Goal: Understand site structure: Grasp the organization and layout of the website

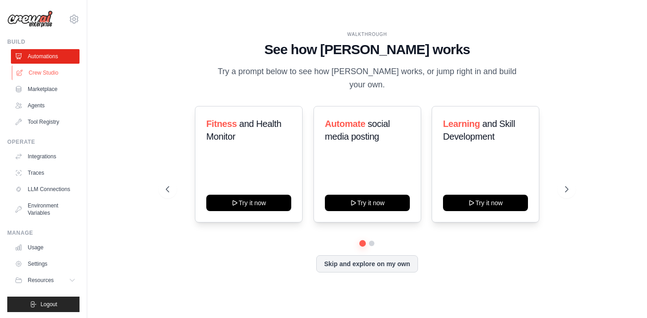
click at [53, 69] on link "Crew Studio" at bounding box center [46, 72] width 69 height 15
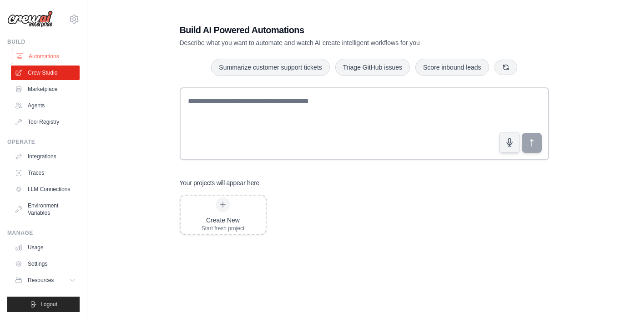
click at [34, 59] on link "Automations" at bounding box center [46, 56] width 69 height 15
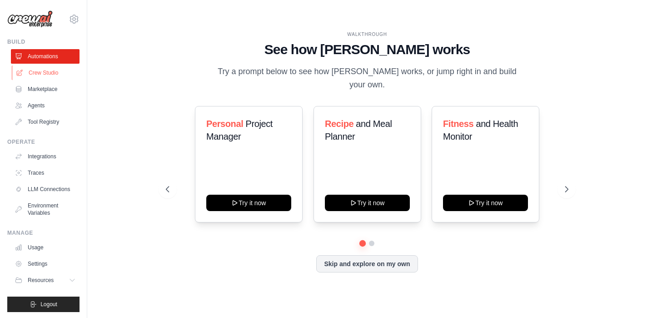
click at [31, 72] on link "Crew Studio" at bounding box center [46, 72] width 69 height 15
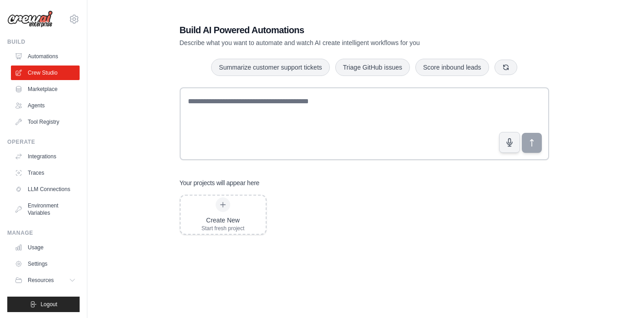
click at [38, 90] on link "Marketplace" at bounding box center [45, 89] width 69 height 15
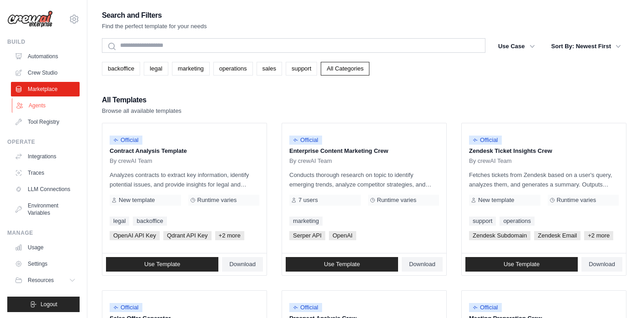
click at [42, 100] on link "Agents" at bounding box center [46, 105] width 69 height 15
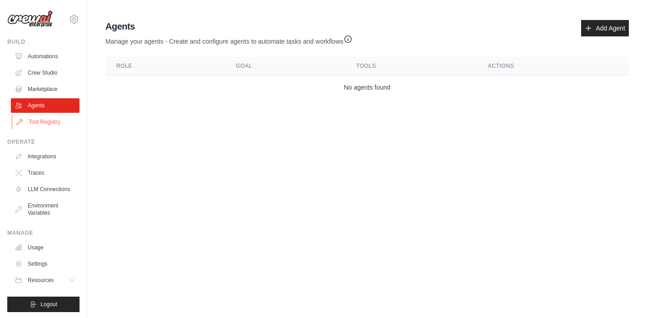
click at [50, 119] on link "Tool Registry" at bounding box center [46, 122] width 69 height 15
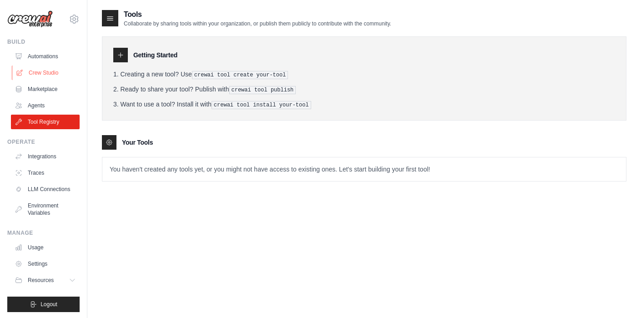
click at [37, 74] on link "Crew Studio" at bounding box center [46, 72] width 69 height 15
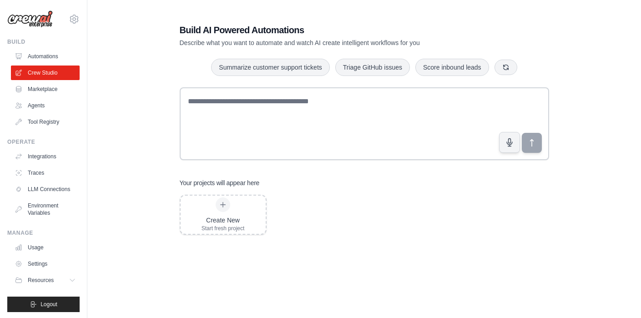
click at [49, 54] on link "Automations" at bounding box center [45, 56] width 69 height 15
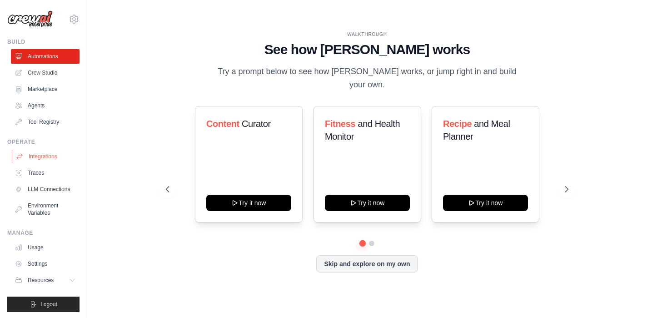
click at [45, 159] on link "Integrations" at bounding box center [46, 156] width 69 height 15
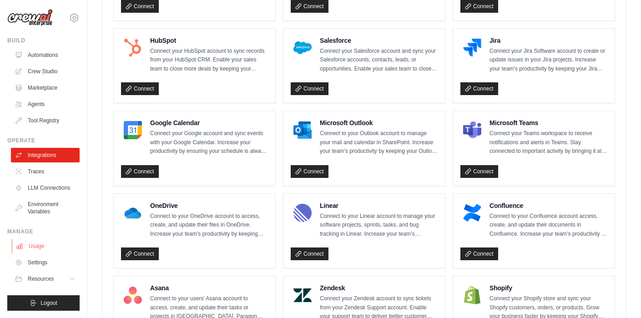
scroll to position [346, 0]
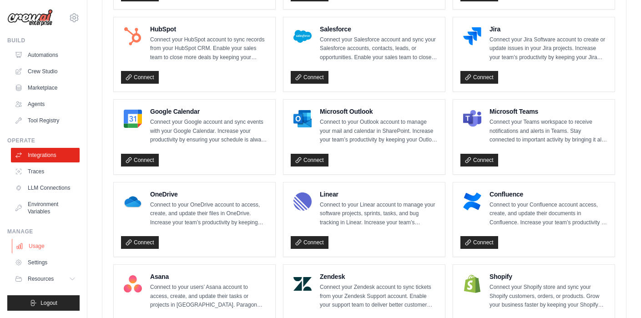
click at [55, 248] on link "Usage" at bounding box center [46, 246] width 69 height 15
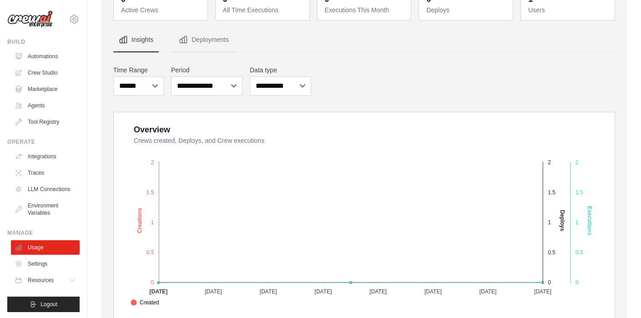
scroll to position [242, 0]
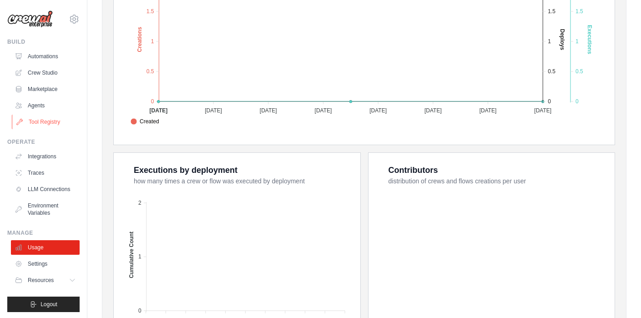
click at [45, 117] on link "Tool Registry" at bounding box center [46, 122] width 69 height 15
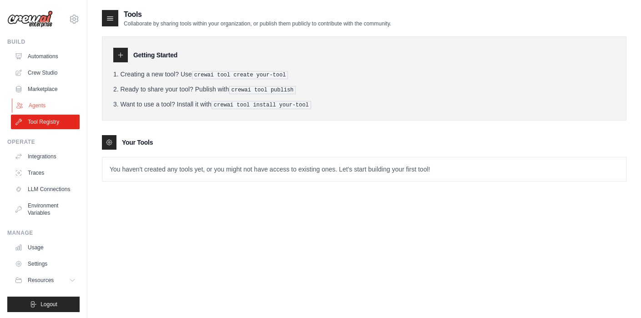
click at [51, 99] on link "Agents" at bounding box center [46, 105] width 69 height 15
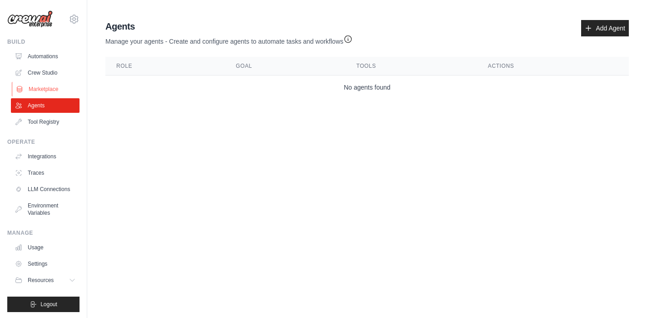
click at [52, 90] on link "Marketplace" at bounding box center [46, 89] width 69 height 15
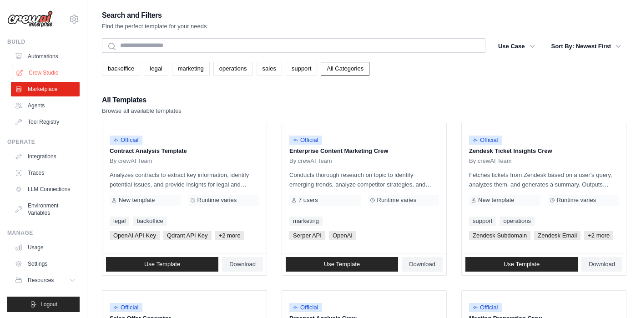
click at [53, 76] on link "Crew Studio" at bounding box center [46, 72] width 69 height 15
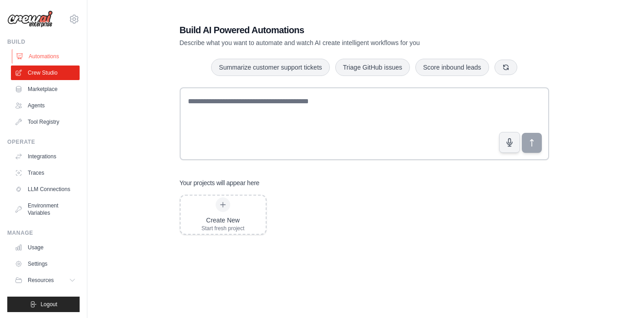
click at [56, 55] on link "Automations" at bounding box center [46, 56] width 69 height 15
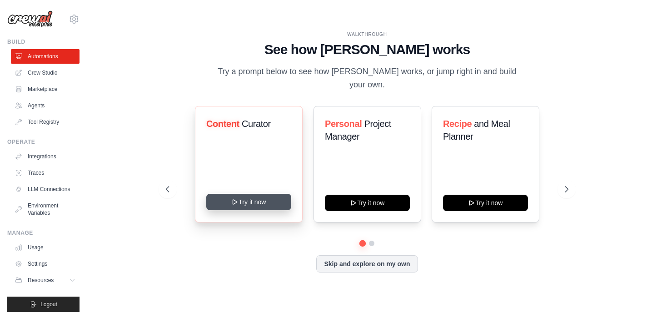
click at [266, 199] on button "Try it now" at bounding box center [248, 202] width 85 height 16
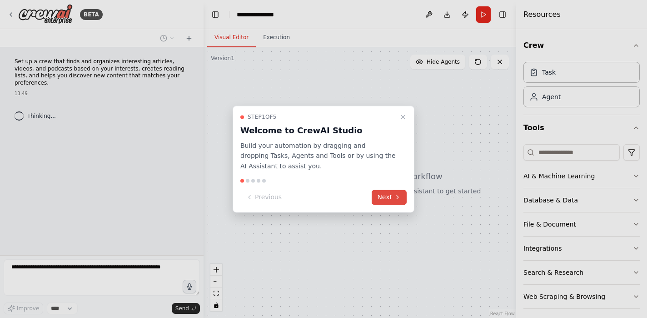
click at [385, 195] on button "Next" at bounding box center [389, 197] width 35 height 15
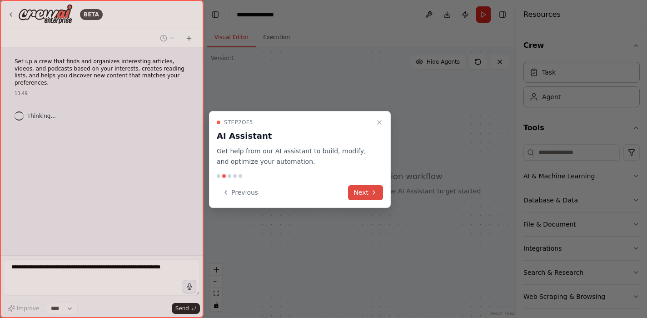
click at [374, 196] on button "Next" at bounding box center [365, 192] width 35 height 15
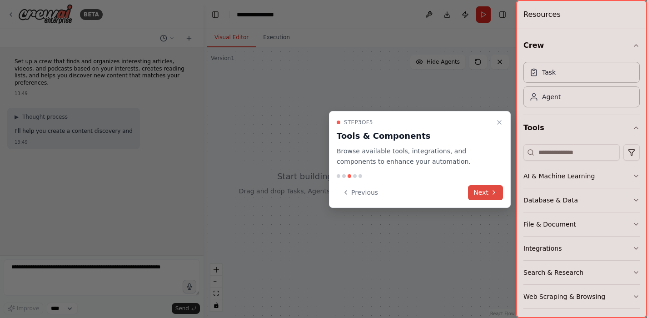
click at [484, 190] on button "Next" at bounding box center [485, 192] width 35 height 15
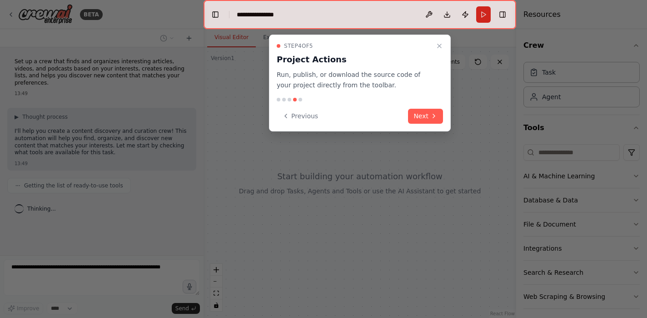
click at [435, 125] on div "Step 4 of 5 Project Actions Run, publish, or download the source code of your p…" at bounding box center [360, 83] width 182 height 97
click at [433, 119] on icon at bounding box center [434, 115] width 7 height 7
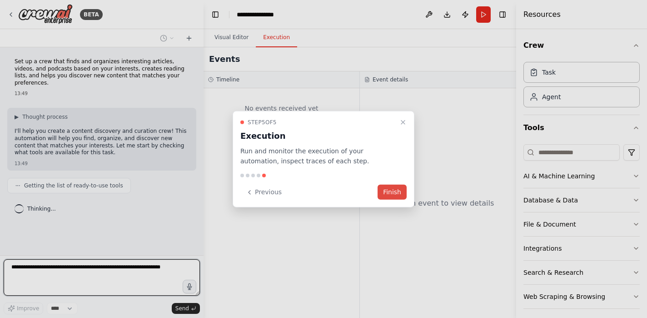
click at [397, 187] on button "Finish" at bounding box center [392, 192] width 29 height 15
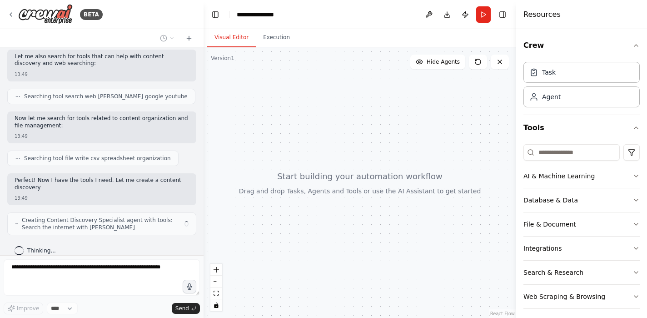
scroll to position [158, 0]
